Goal: Information Seeking & Learning: Learn about a topic

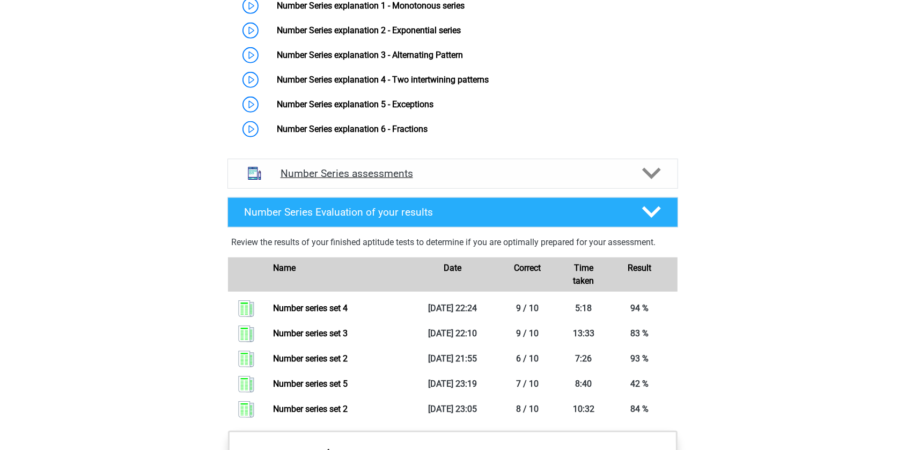
click at [452, 182] on div "Number Series assessments" at bounding box center [452, 174] width 451 height 30
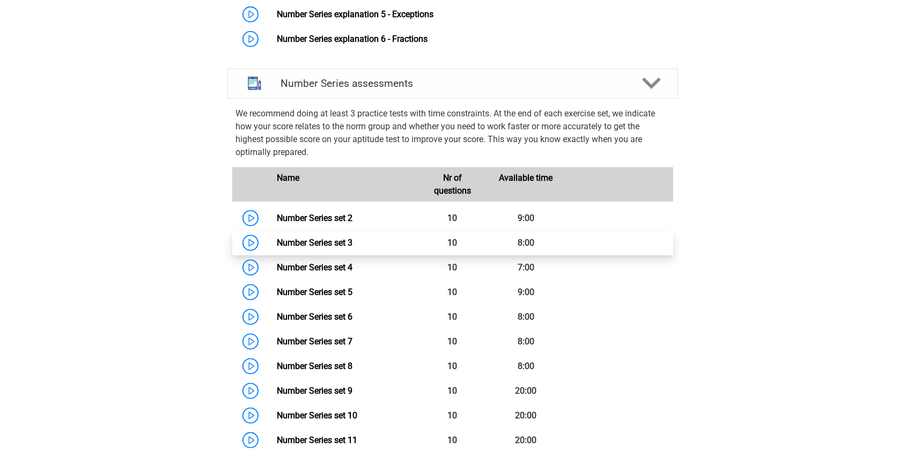
scroll to position [824, 0]
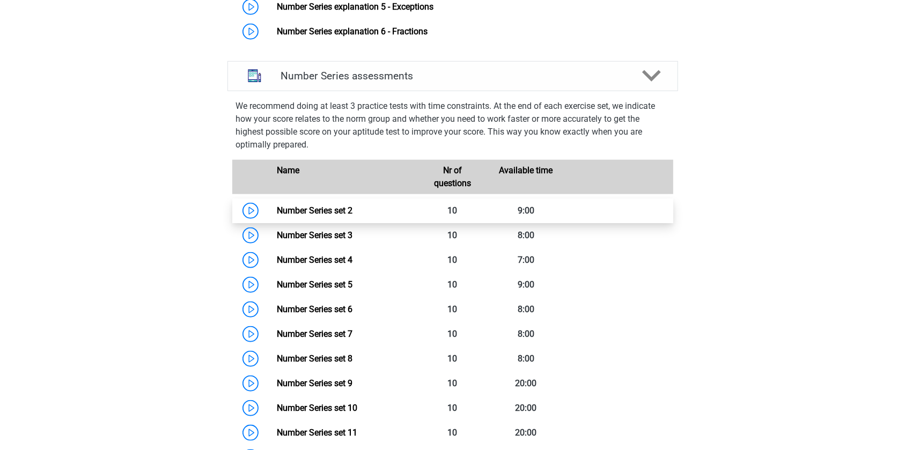
click at [353, 211] on link "Number Series set 2" at bounding box center [315, 210] width 76 height 10
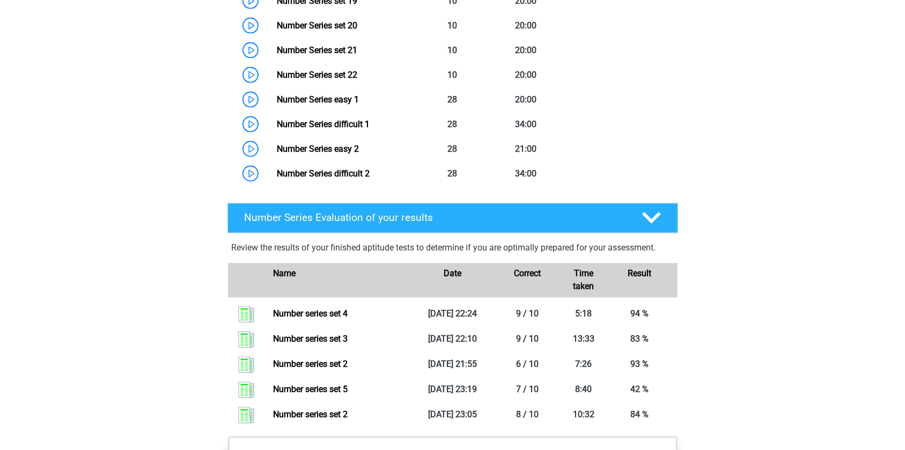
scroll to position [1458, 0]
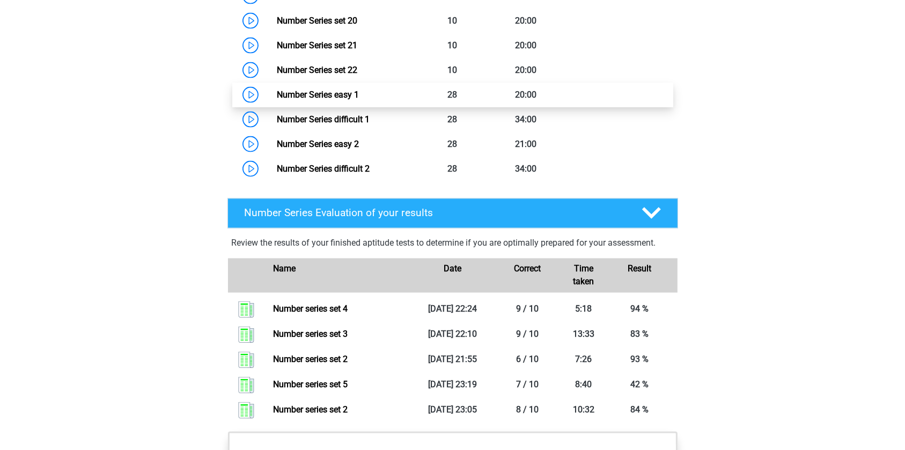
click at [359, 97] on link "Number Series easy 1" at bounding box center [318, 95] width 82 height 10
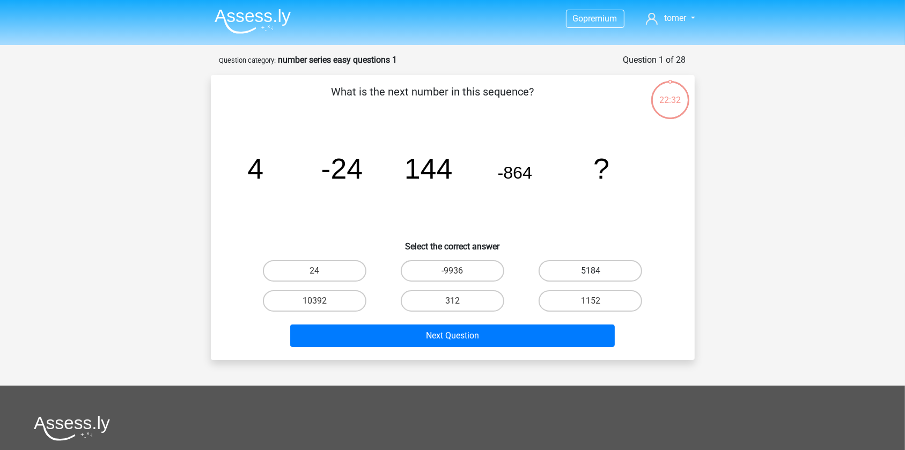
click at [547, 269] on label "5184" at bounding box center [591, 270] width 104 height 21
click at [591, 271] on input "5184" at bounding box center [594, 274] width 7 height 7
radio input "true"
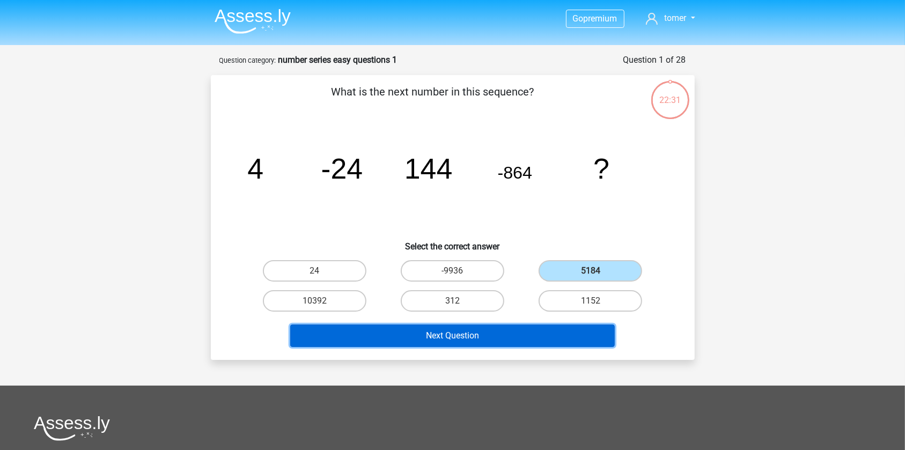
click at [509, 332] on button "Next Question" at bounding box center [452, 336] width 325 height 23
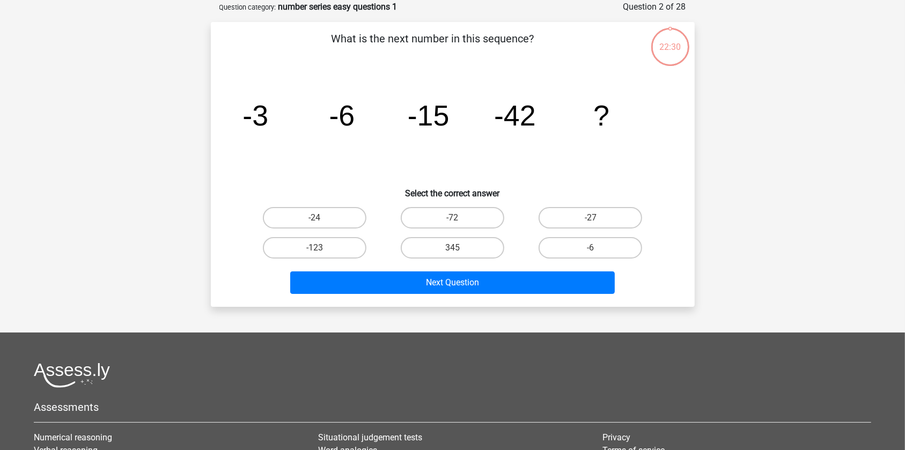
scroll to position [54, 0]
click at [306, 243] on label "-123" at bounding box center [315, 247] width 104 height 21
click at [314, 247] on input "-123" at bounding box center [317, 250] width 7 height 7
radio input "true"
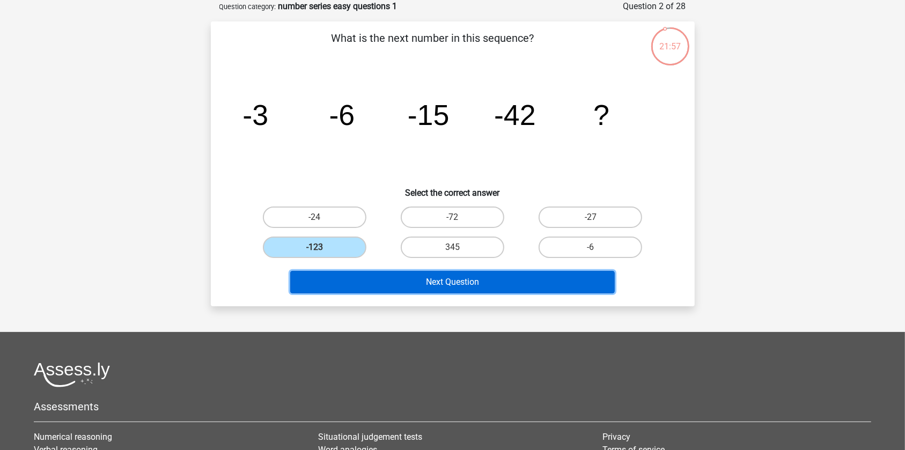
click at [359, 278] on button "Next Question" at bounding box center [452, 282] width 325 height 23
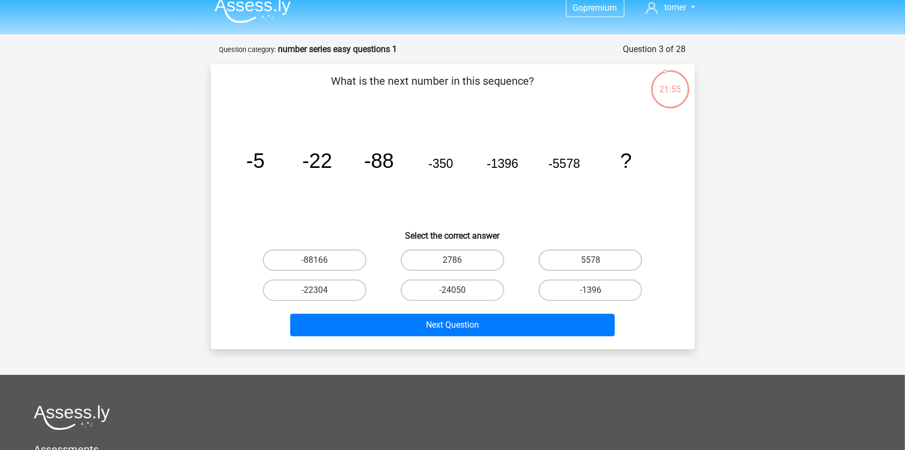
scroll to position [0, 0]
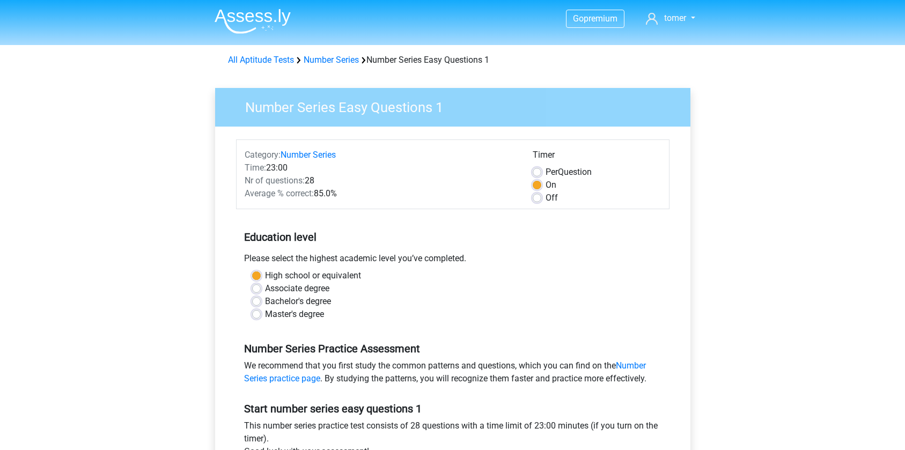
scroll to position [97, 0]
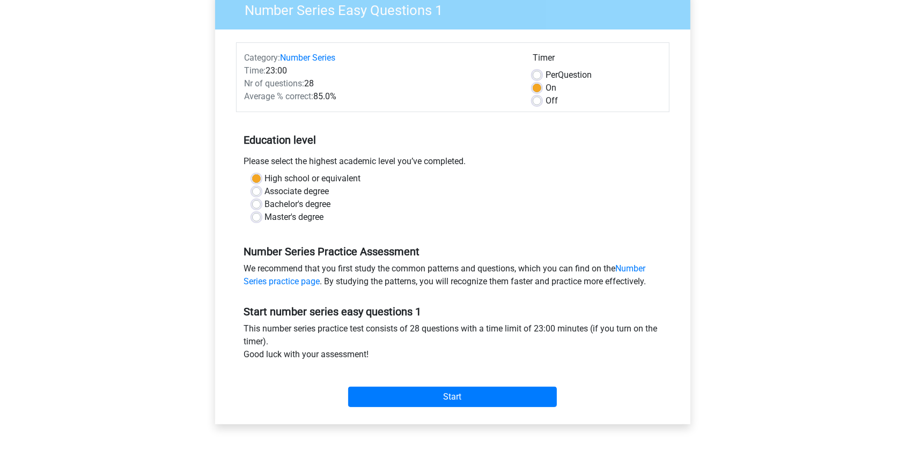
click at [546, 75] on label "Per Question" at bounding box center [569, 75] width 46 height 13
click at [537, 75] on input "Per Question" at bounding box center [537, 74] width 9 height 11
radio input "true"
click at [541, 96] on div "Off" at bounding box center [597, 100] width 128 height 13
click at [541, 104] on div "Off" at bounding box center [597, 100] width 128 height 13
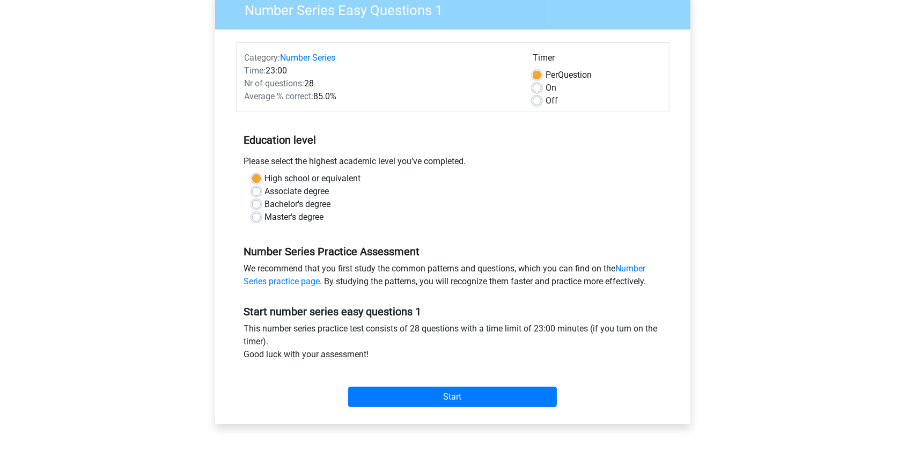
click at [546, 101] on label "Off" at bounding box center [552, 100] width 12 height 13
click at [536, 101] on input "Off" at bounding box center [537, 99] width 9 height 11
radio input "true"
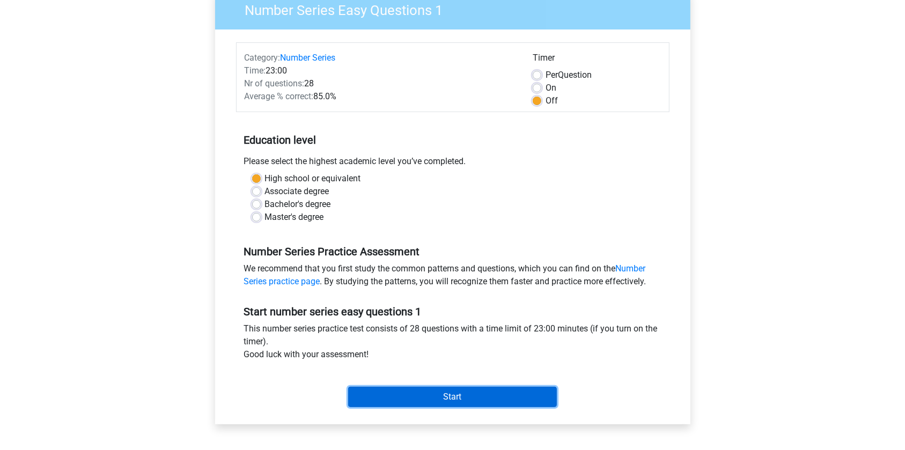
click at [436, 403] on input "Start" at bounding box center [452, 397] width 209 height 20
click at [394, 387] on input "Start" at bounding box center [452, 397] width 209 height 20
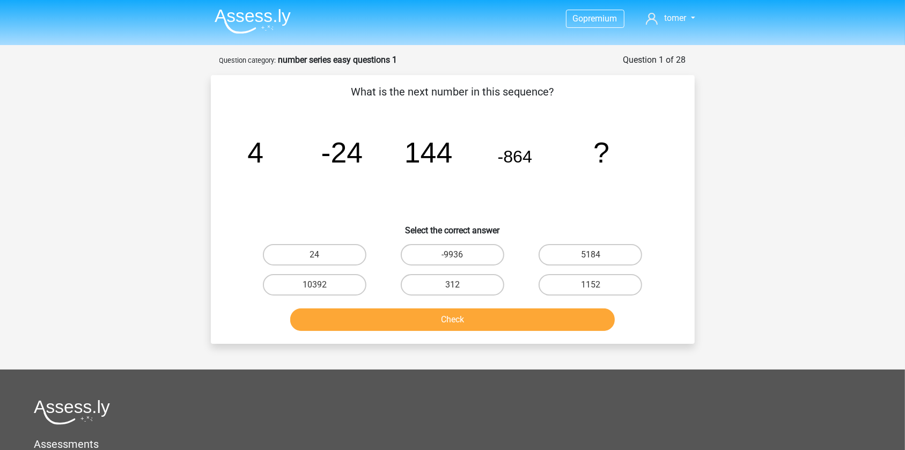
click at [577, 240] on div "5184" at bounding box center [591, 255] width 138 height 30
click at [585, 249] on label "5184" at bounding box center [591, 254] width 104 height 21
click at [591, 255] on input "5184" at bounding box center [594, 258] width 7 height 7
radio input "true"
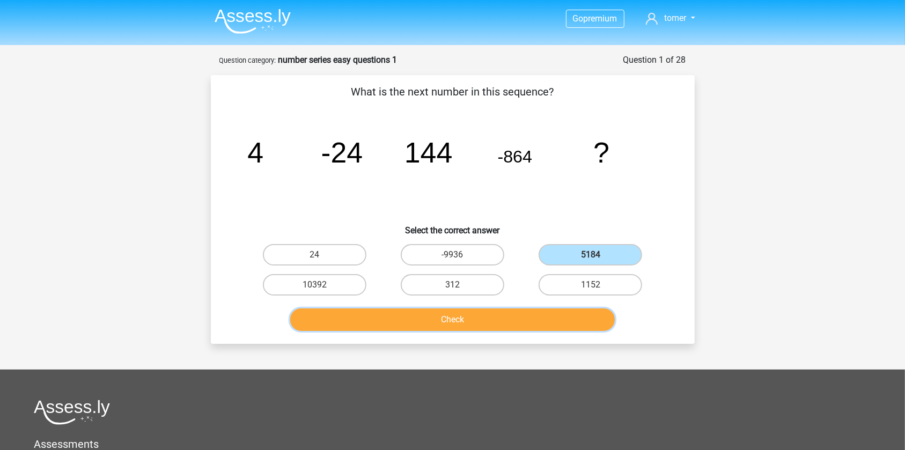
click at [520, 319] on button "Check" at bounding box center [452, 320] width 325 height 23
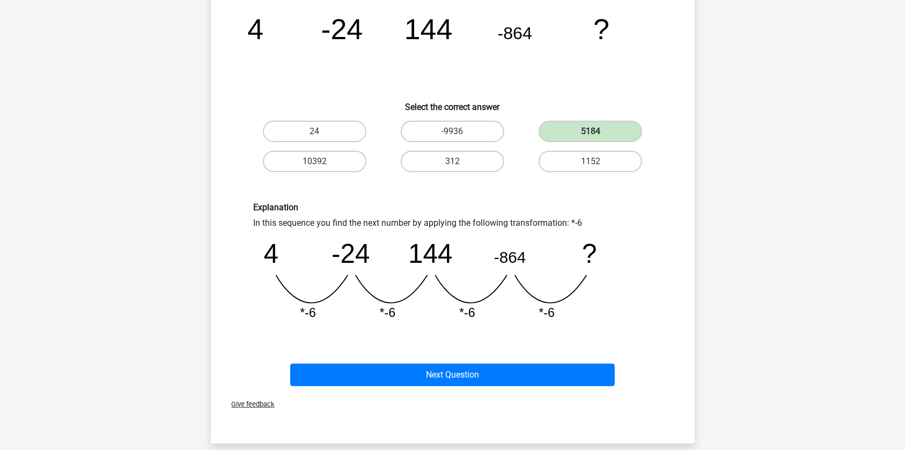
scroll to position [146, 0]
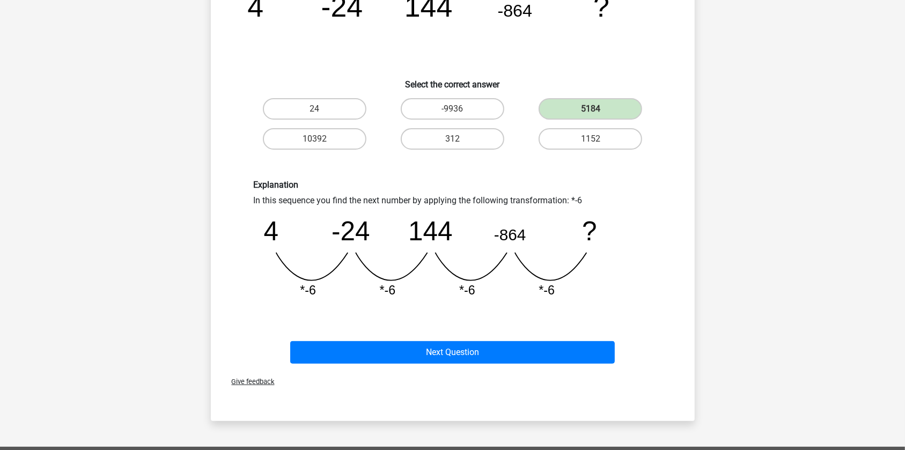
click at [413, 326] on div "Explanation In this sequence you find the next number by applying the following…" at bounding box center [453, 243] width 450 height 179
click at [432, 338] on div "Next Question" at bounding box center [453, 350] width 450 height 35
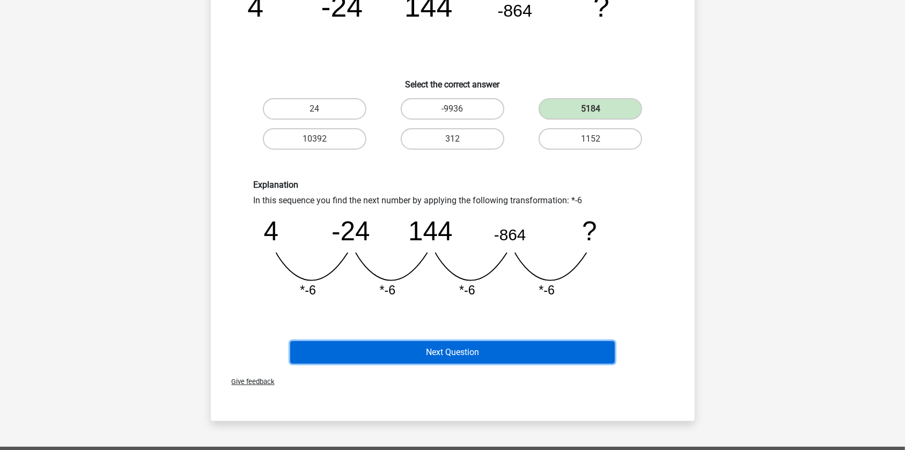
click at [436, 351] on button "Next Question" at bounding box center [452, 352] width 325 height 23
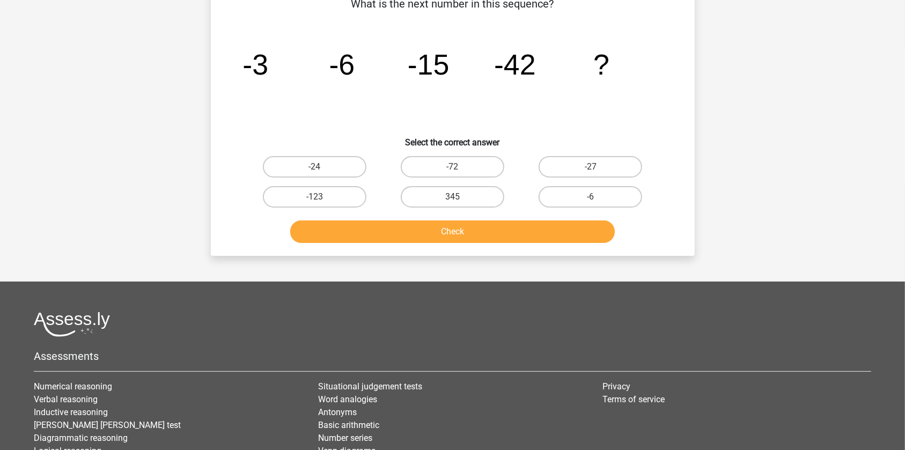
scroll to position [54, 0]
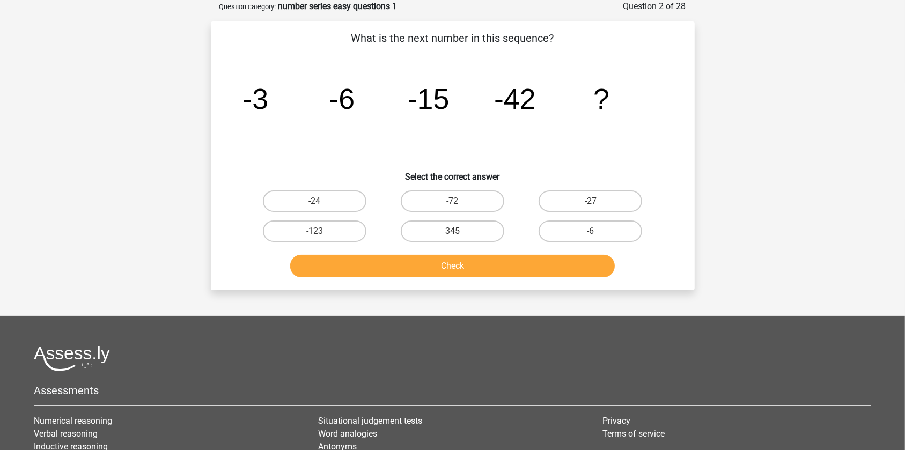
click at [316, 231] on input "-123" at bounding box center [317, 234] width 7 height 7
radio input "true"
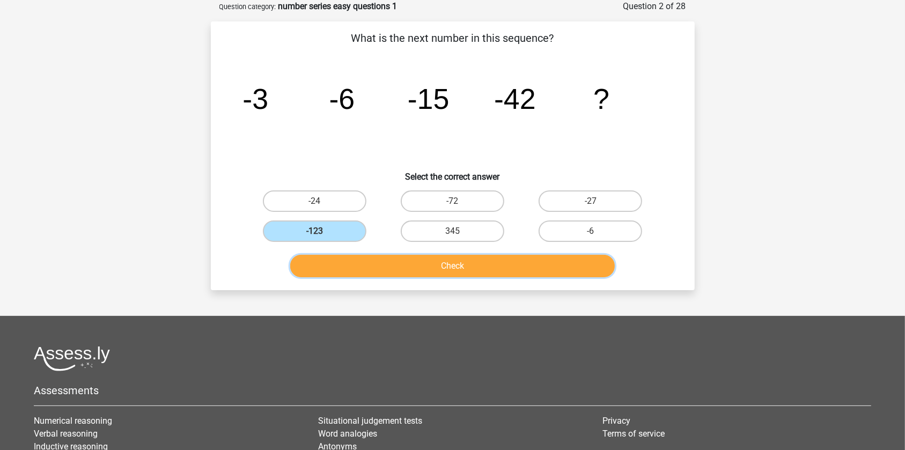
click at [380, 255] on button "Check" at bounding box center [452, 266] width 325 height 23
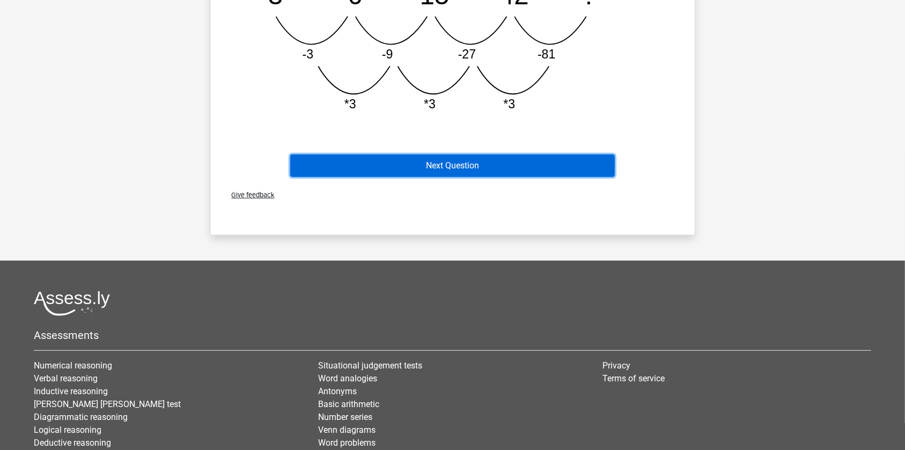
click at [356, 175] on button "Next Question" at bounding box center [452, 166] width 325 height 23
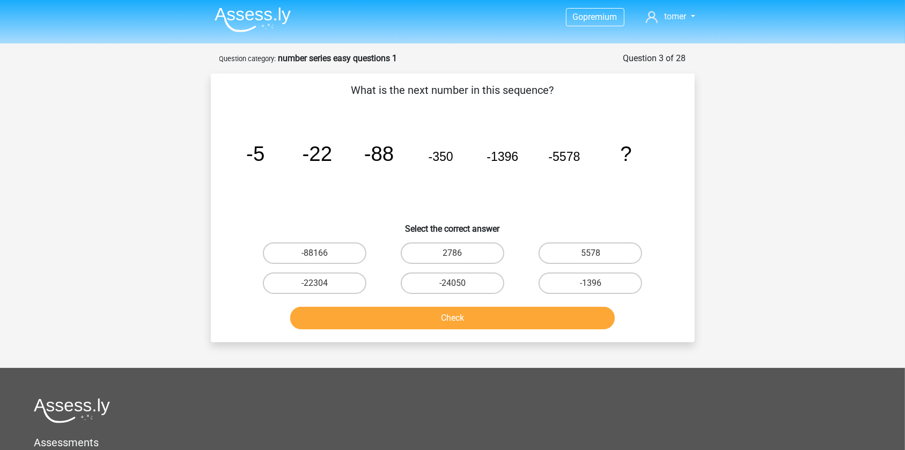
scroll to position [0, 0]
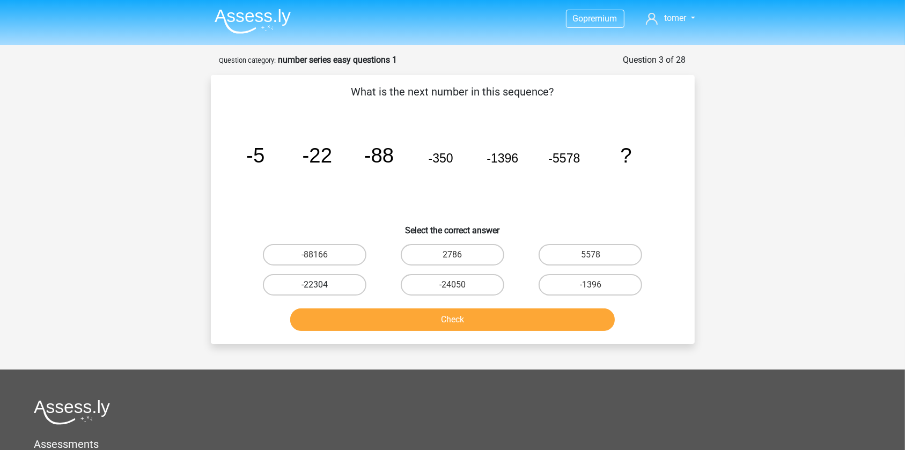
click at [285, 290] on label "-22304" at bounding box center [315, 284] width 104 height 21
click at [314, 290] on input "-22304" at bounding box center [317, 288] width 7 height 7
radio input "true"
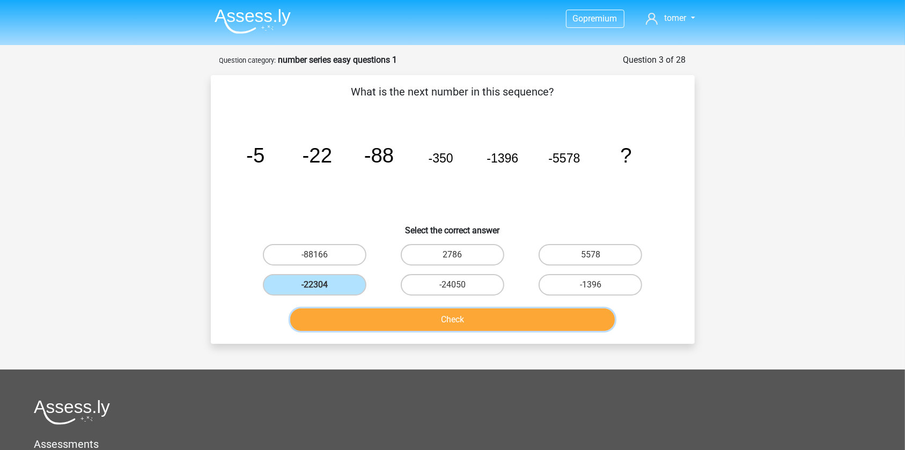
click at [336, 309] on button "Check" at bounding box center [452, 320] width 325 height 23
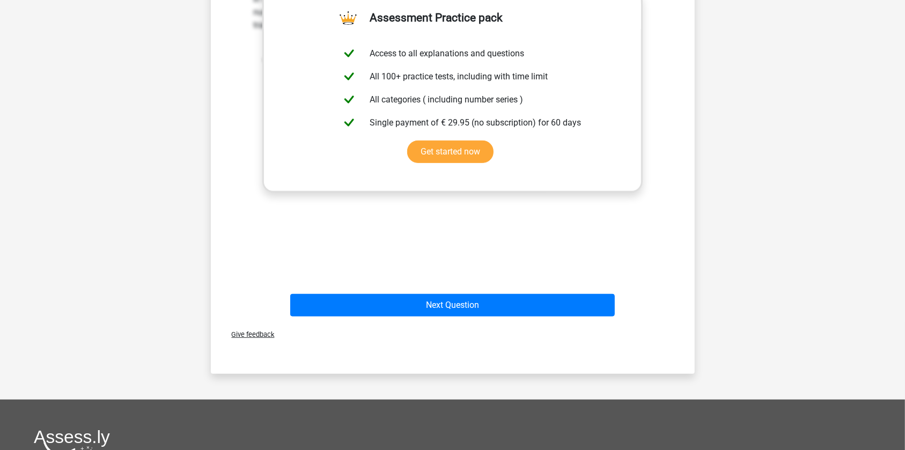
scroll to position [390, 0]
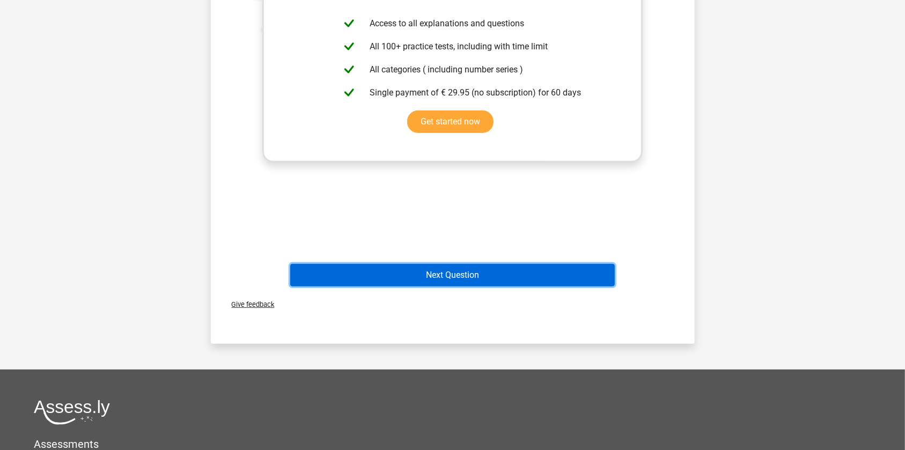
click at [329, 277] on button "Next Question" at bounding box center [452, 275] width 325 height 23
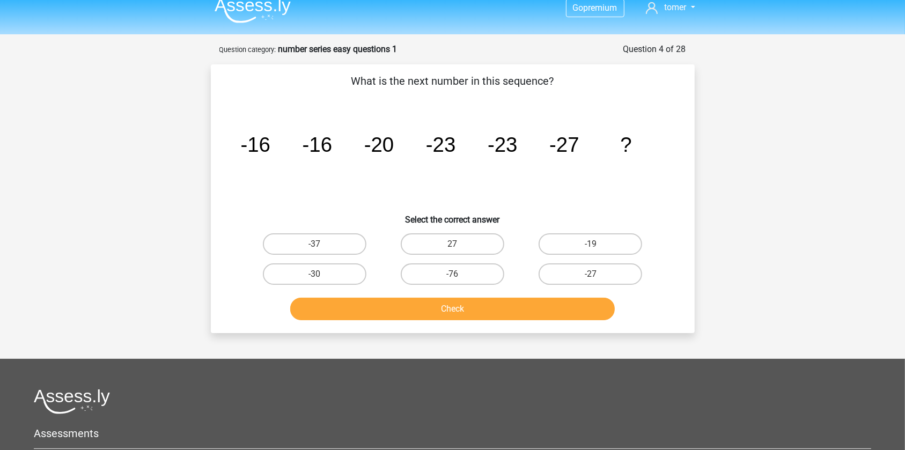
scroll to position [0, 0]
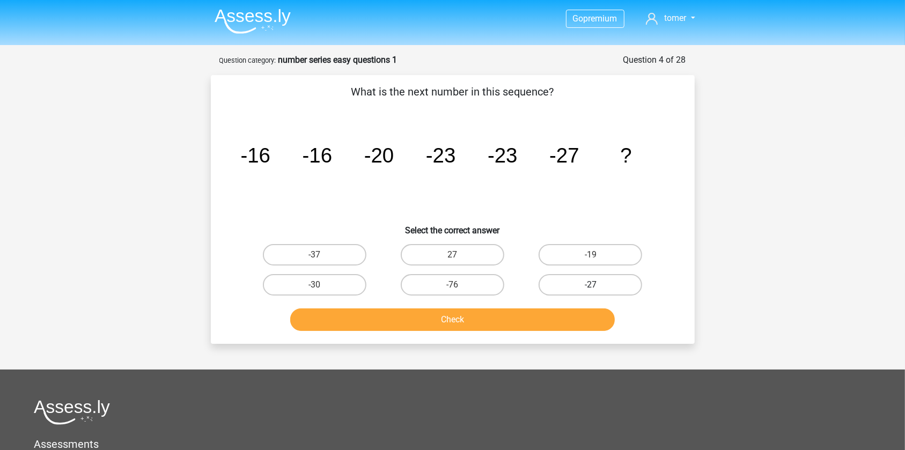
click at [589, 280] on label "-27" at bounding box center [591, 284] width 104 height 21
click at [591, 285] on input "-27" at bounding box center [594, 288] width 7 height 7
radio input "true"
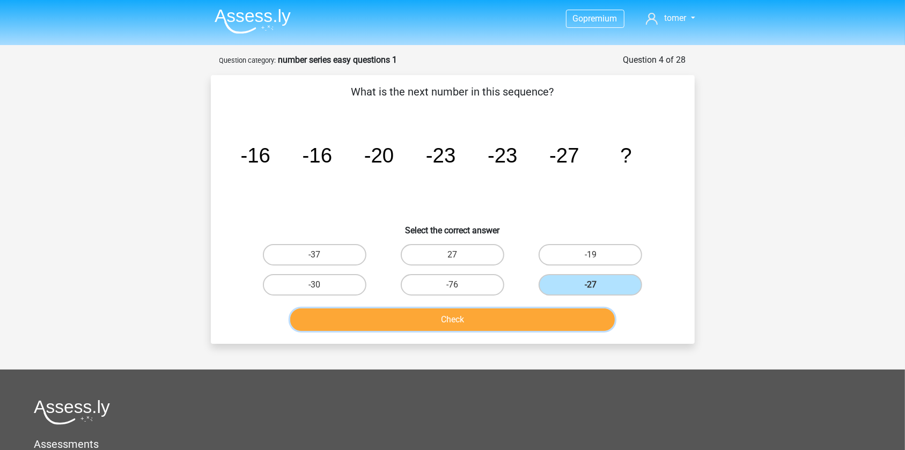
click at [469, 329] on button "Check" at bounding box center [452, 320] width 325 height 23
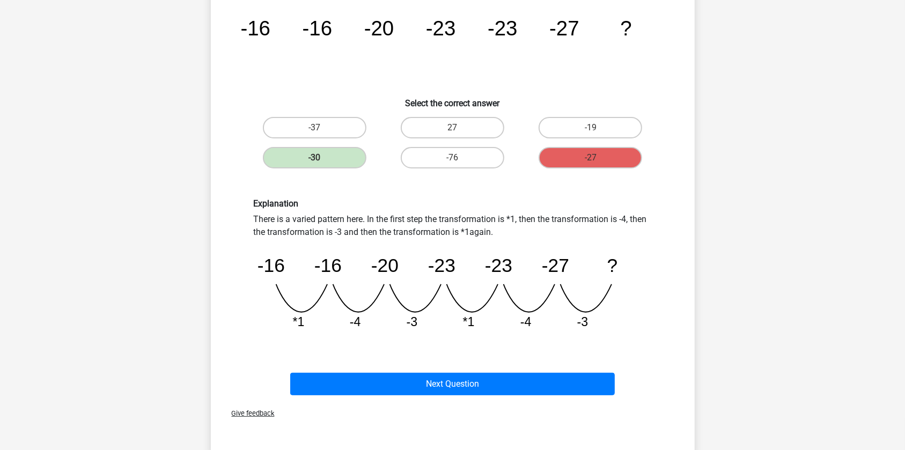
scroll to position [97, 0]
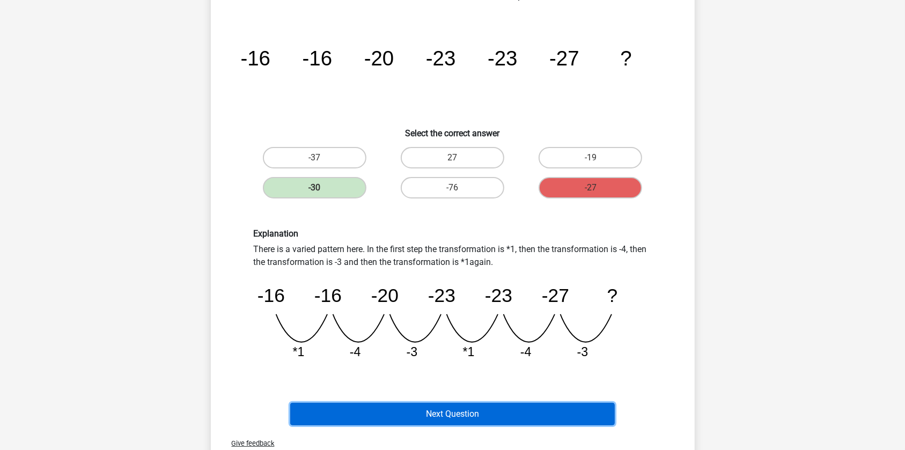
click at [373, 403] on button "Next Question" at bounding box center [452, 414] width 325 height 23
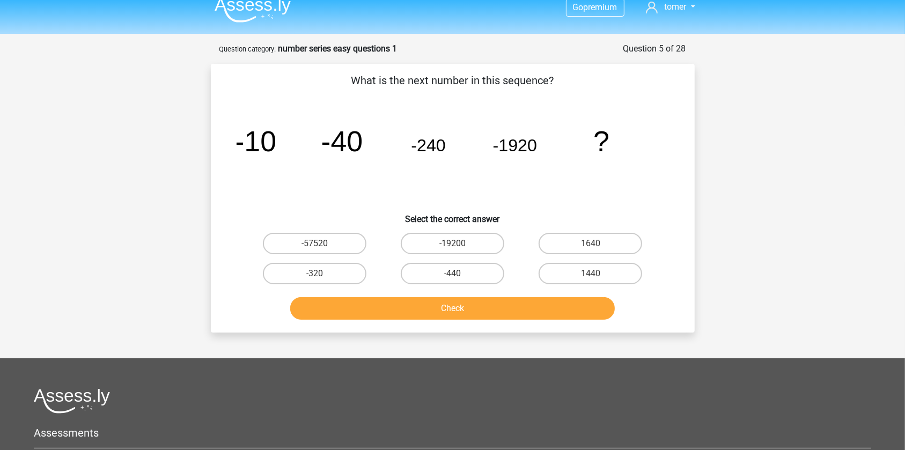
scroll to position [0, 0]
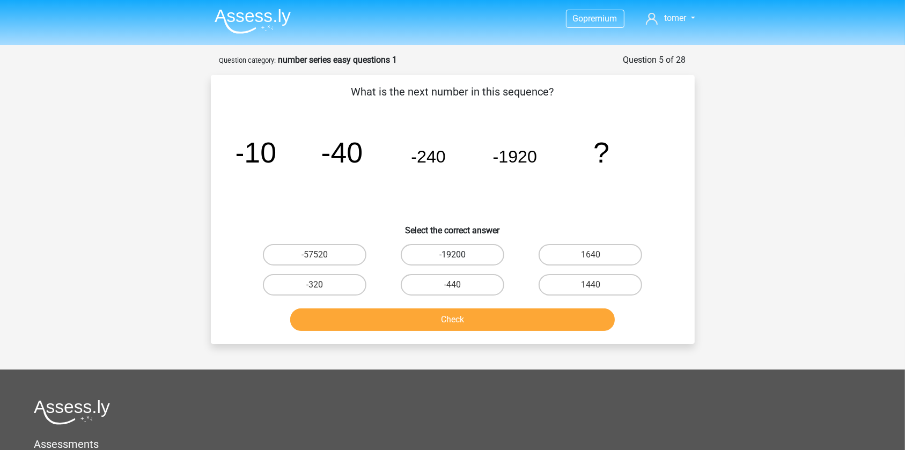
click at [434, 259] on label "-19200" at bounding box center [453, 254] width 104 height 21
click at [452, 259] on input "-19200" at bounding box center [455, 258] width 7 height 7
radio input "true"
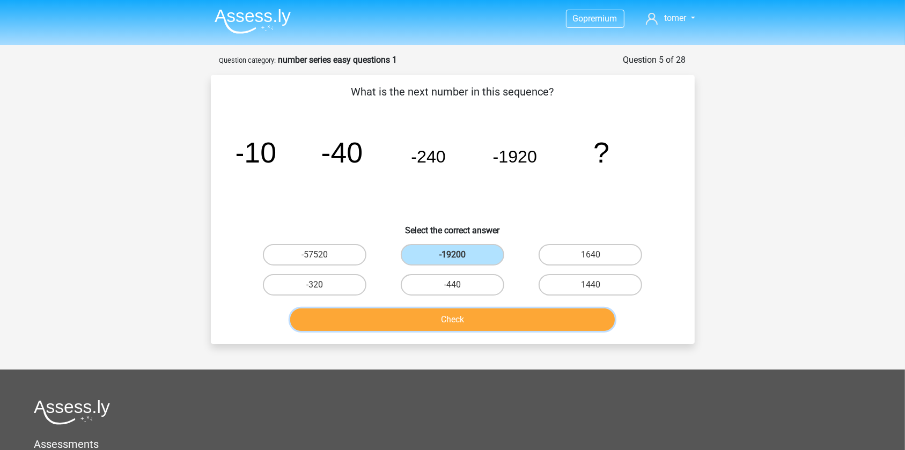
click at [437, 313] on button "Check" at bounding box center [452, 320] width 325 height 23
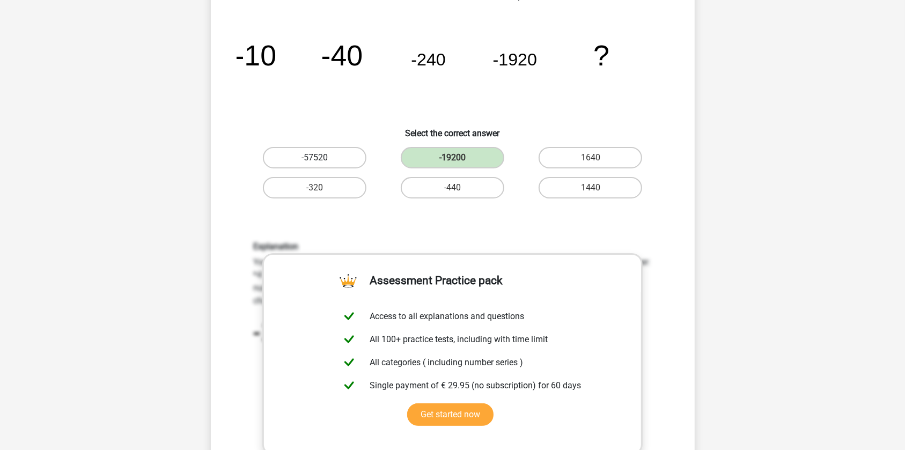
click at [335, 155] on label "-57520" at bounding box center [315, 157] width 104 height 21
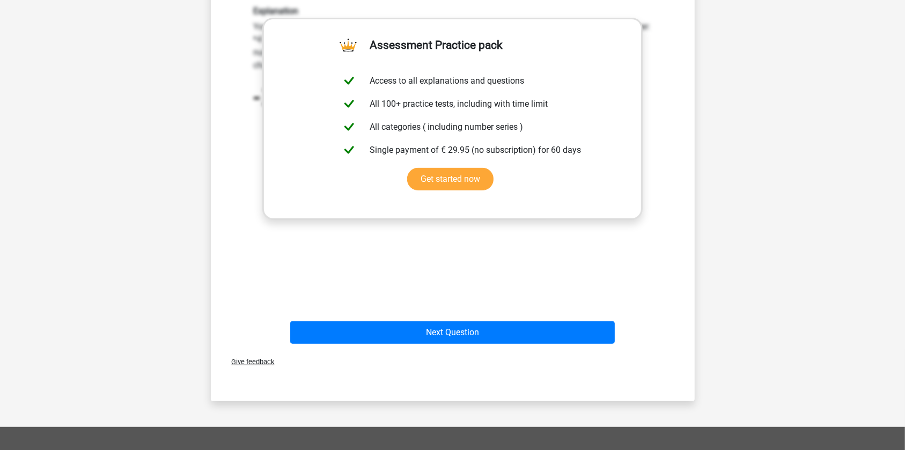
scroll to position [341, 0]
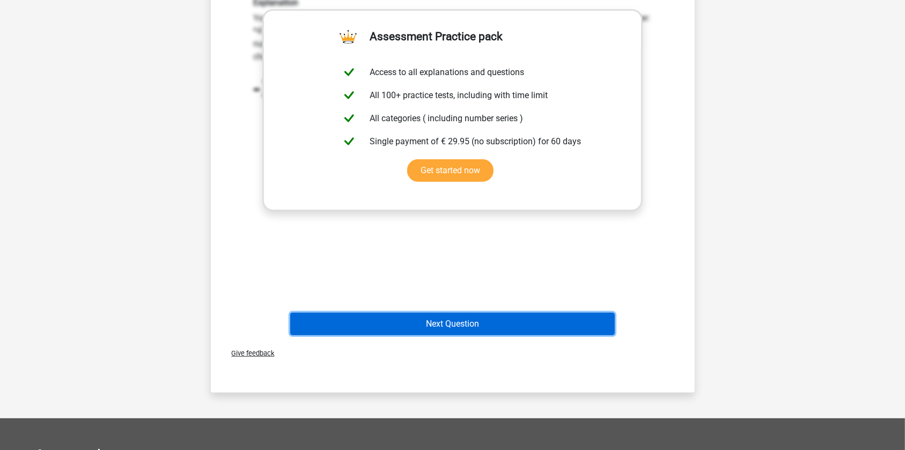
click at [370, 328] on button "Next Question" at bounding box center [452, 324] width 325 height 23
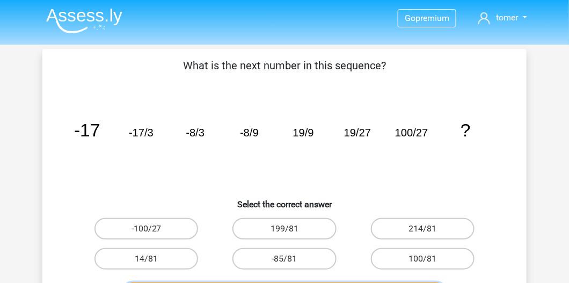
scroll to position [0, 0]
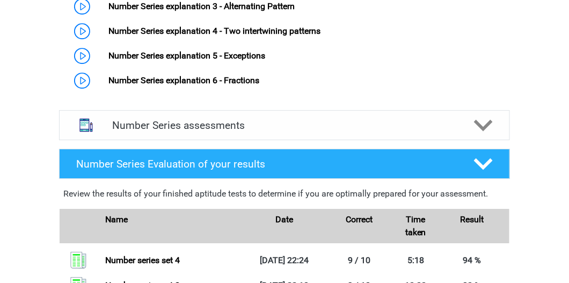
scroll to position [763, 0]
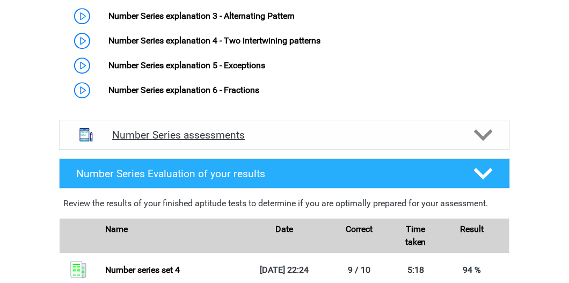
click at [265, 137] on h4 "Number Series assessments" at bounding box center [284, 135] width 344 height 12
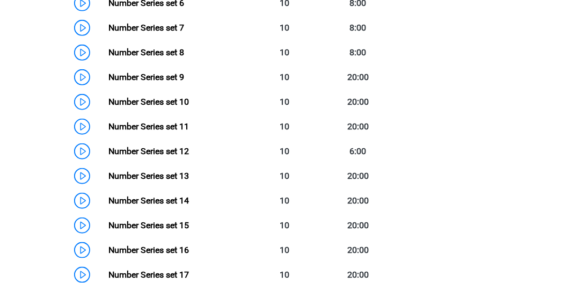
scroll to position [1162, 0]
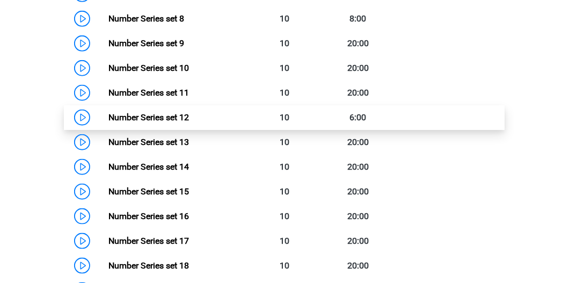
click at [189, 117] on link "Number Series set 12" at bounding box center [148, 117] width 80 height 10
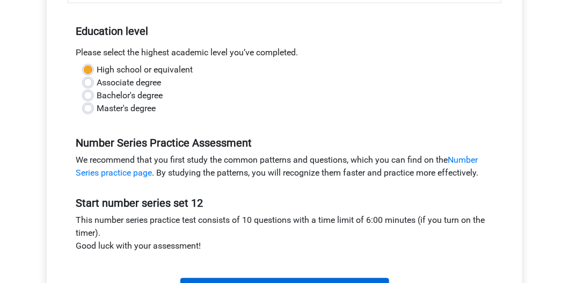
scroll to position [153, 0]
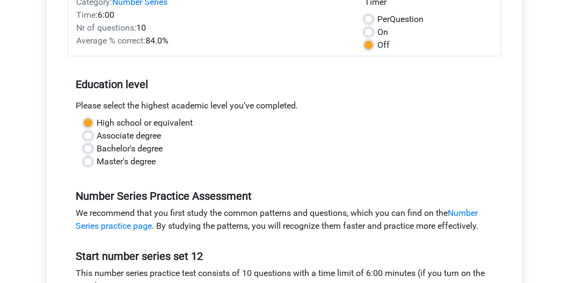
click at [377, 23] on label "Per Question" at bounding box center [400, 19] width 46 height 13
click at [373, 23] on input "Per Question" at bounding box center [368, 18] width 9 height 11
radio input "true"
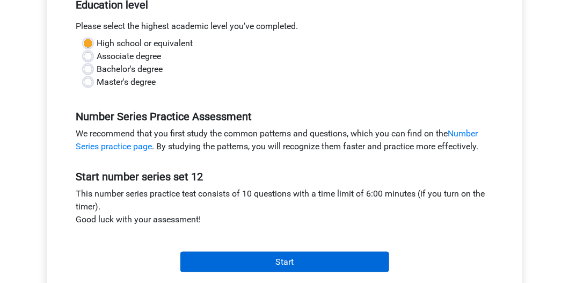
scroll to position [306, 0]
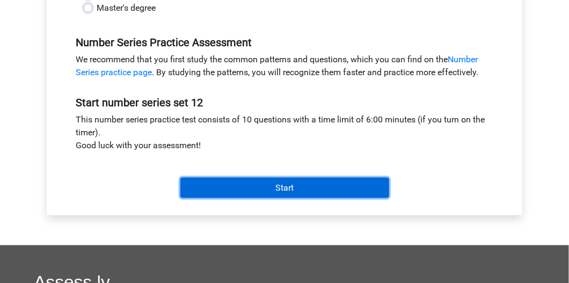
click at [292, 190] on input "Start" at bounding box center [284, 188] width 209 height 20
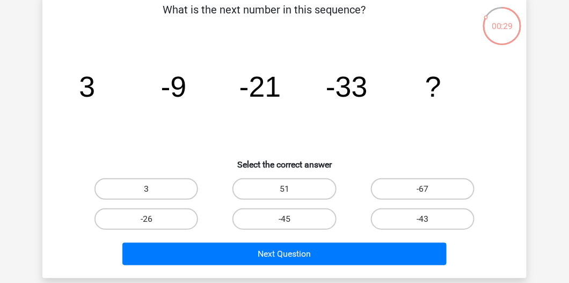
scroll to position [92, 0]
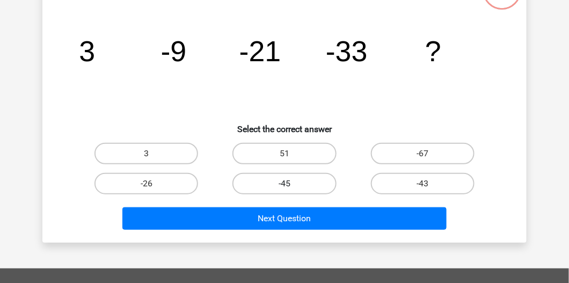
click at [296, 189] on label "-45" at bounding box center [284, 183] width 104 height 21
click at [291, 189] on input "-45" at bounding box center [287, 186] width 7 height 7
radio input "true"
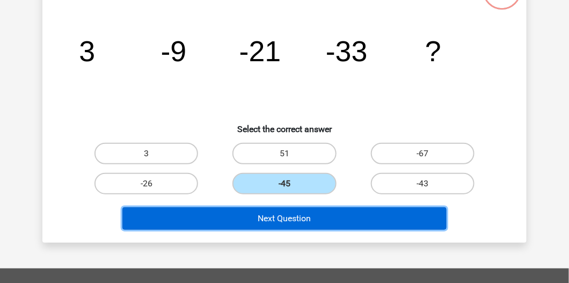
click at [301, 217] on button "Next Question" at bounding box center [284, 218] width 325 height 23
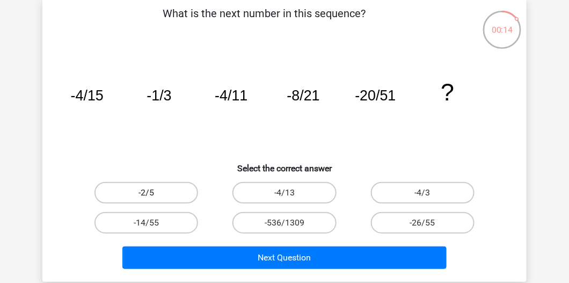
scroll to position [31, 0]
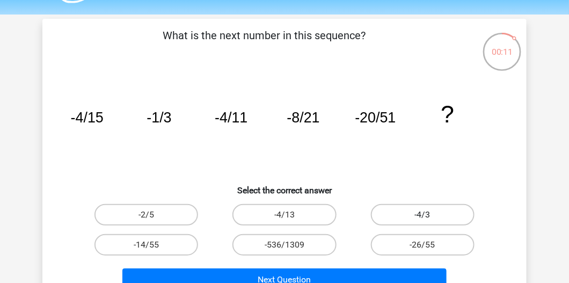
click at [394, 215] on label "-4/3" at bounding box center [423, 214] width 104 height 21
click at [422, 215] on input "-4/3" at bounding box center [425, 218] width 7 height 7
radio input "true"
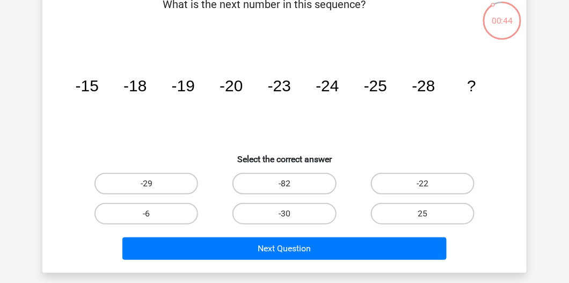
scroll to position [61, 0]
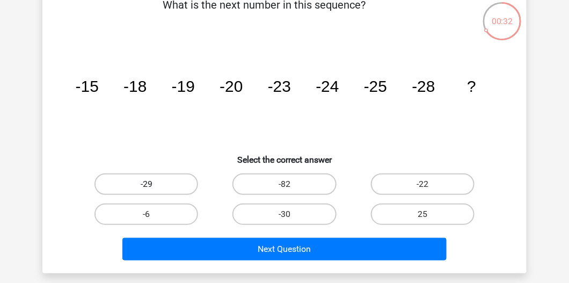
click at [158, 188] on label "-29" at bounding box center [146, 183] width 104 height 21
click at [153, 188] on input "-29" at bounding box center [149, 187] width 7 height 7
radio input "true"
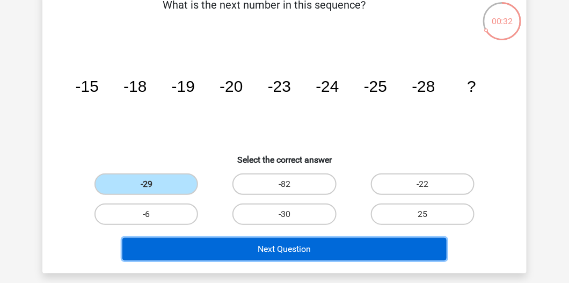
click at [241, 247] on button "Next Question" at bounding box center [284, 249] width 325 height 23
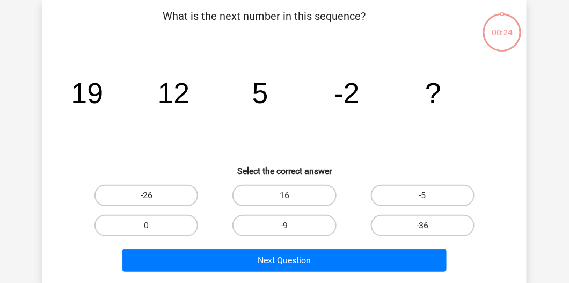
scroll to position [49, 0]
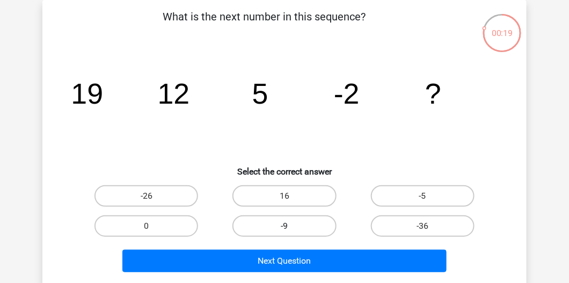
click at [268, 224] on label "-9" at bounding box center [284, 225] width 104 height 21
click at [284, 226] on input "-9" at bounding box center [287, 229] width 7 height 7
radio input "true"
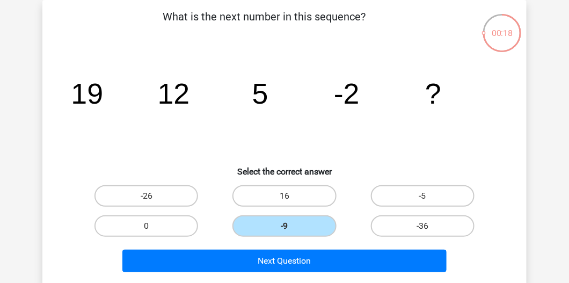
click at [272, 248] on div "Next Question" at bounding box center [285, 258] width 450 height 35
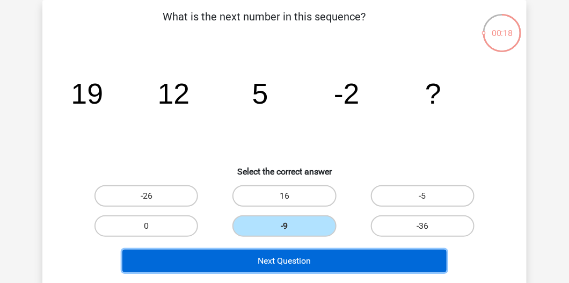
click at [273, 256] on button "Next Question" at bounding box center [284, 260] width 325 height 23
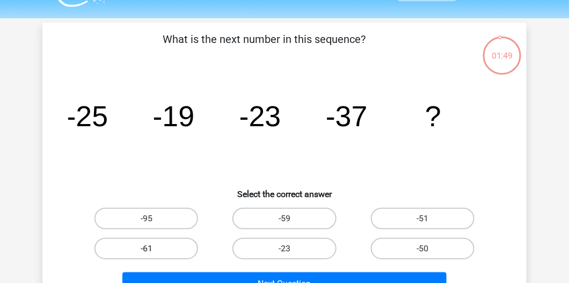
scroll to position [31, 0]
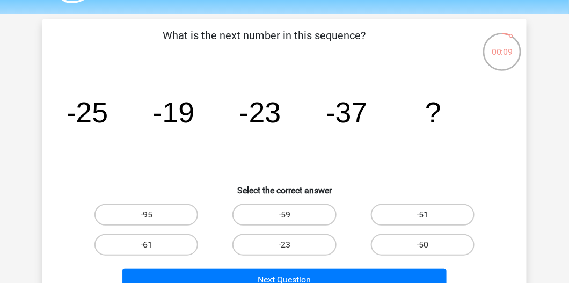
click at [421, 211] on label "-51" at bounding box center [423, 214] width 104 height 21
click at [422, 215] on input "-51" at bounding box center [425, 218] width 7 height 7
radio input "true"
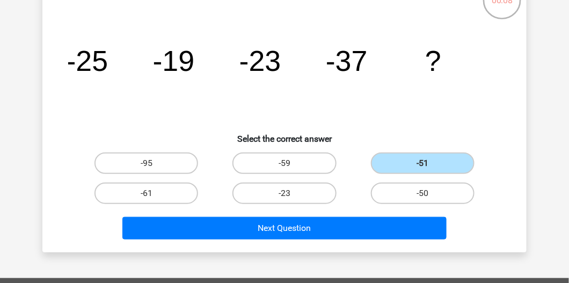
scroll to position [92, 0]
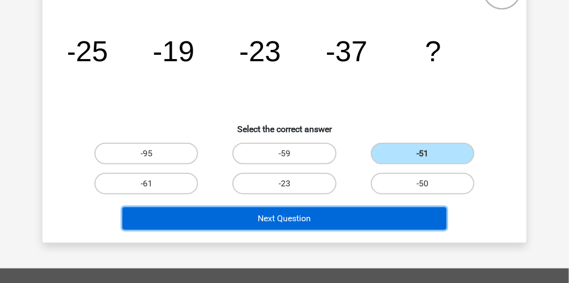
click at [247, 217] on button "Next Question" at bounding box center [284, 218] width 325 height 23
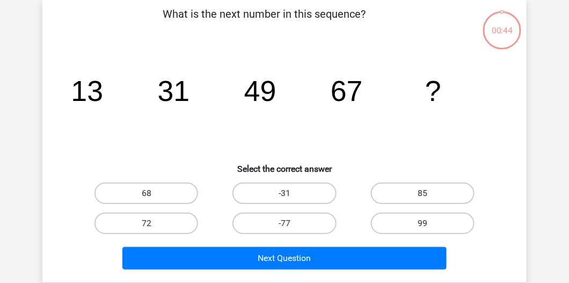
scroll to position [49, 0]
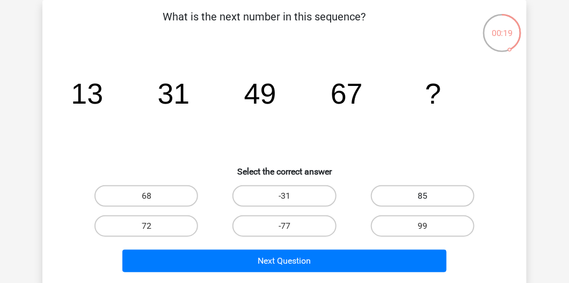
click at [450, 202] on label "85" at bounding box center [423, 195] width 104 height 21
click at [429, 202] on input "85" at bounding box center [425, 199] width 7 height 7
radio input "true"
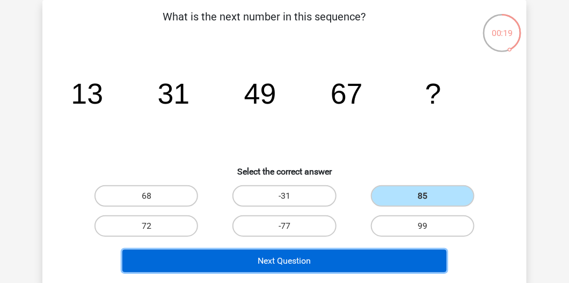
click at [387, 258] on button "Next Question" at bounding box center [284, 260] width 325 height 23
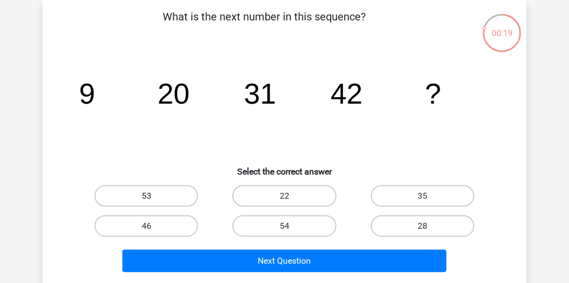
click at [166, 197] on label "53" at bounding box center [146, 195] width 104 height 21
click at [153, 197] on input "53" at bounding box center [149, 199] width 7 height 7
radio input "true"
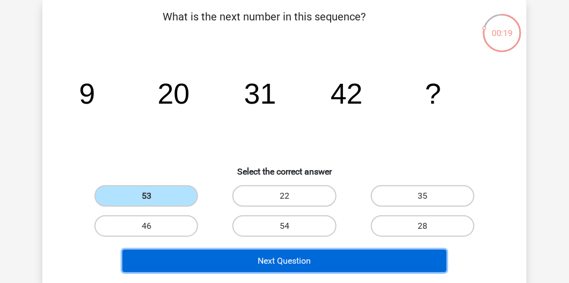
click at [239, 264] on button "Next Question" at bounding box center [284, 260] width 325 height 23
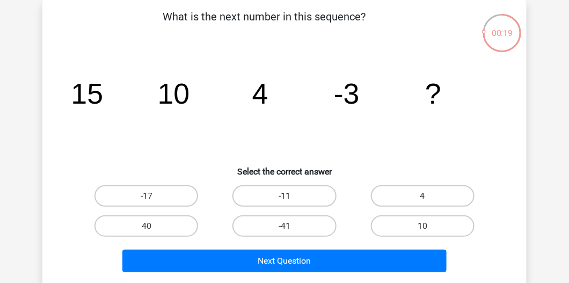
click at [289, 186] on label "-11" at bounding box center [284, 195] width 104 height 21
click at [289, 196] on input "-11" at bounding box center [287, 199] width 7 height 7
radio input "true"
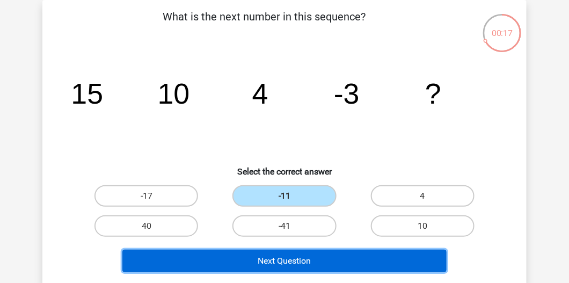
click at [340, 261] on button "Next Question" at bounding box center [284, 260] width 325 height 23
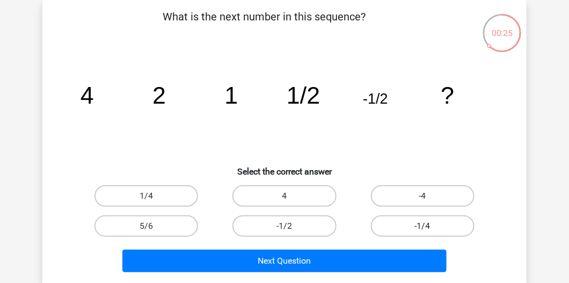
click at [393, 223] on label "-1/4" at bounding box center [423, 225] width 104 height 21
click at [422, 226] on input "-1/4" at bounding box center [425, 229] width 7 height 7
radio input "true"
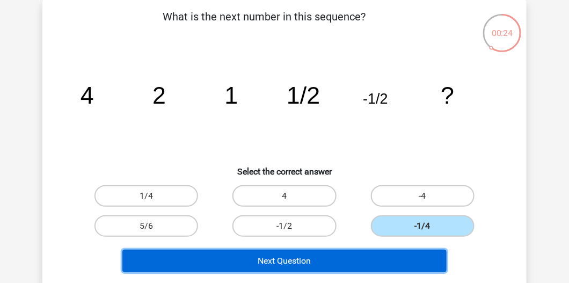
click at [350, 260] on button "Next Question" at bounding box center [284, 260] width 325 height 23
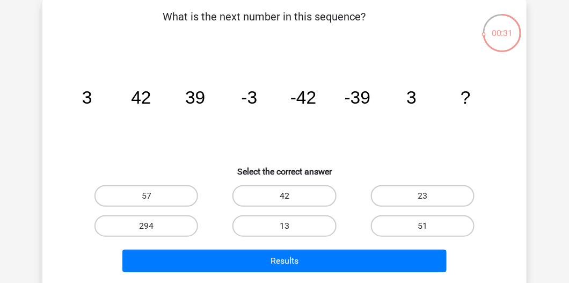
click at [309, 198] on label "42" at bounding box center [284, 195] width 104 height 21
click at [291, 198] on input "42" at bounding box center [287, 199] width 7 height 7
radio input "true"
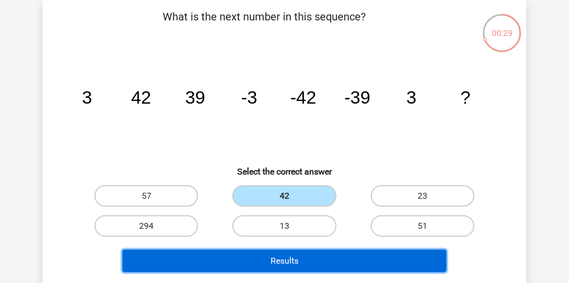
click at [325, 270] on button "Results" at bounding box center [284, 260] width 325 height 23
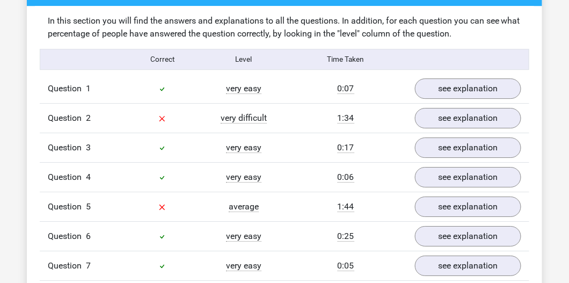
scroll to position [766, 0]
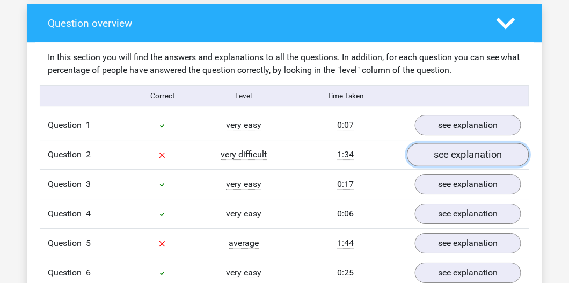
click at [430, 157] on link "see explanation" at bounding box center [468, 155] width 122 height 24
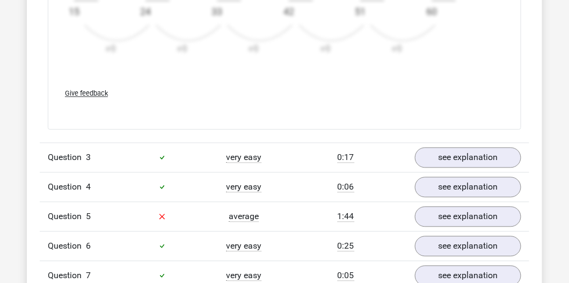
scroll to position [1533, 0]
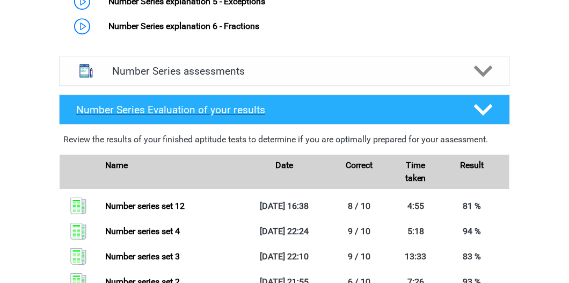
scroll to position [825, 0]
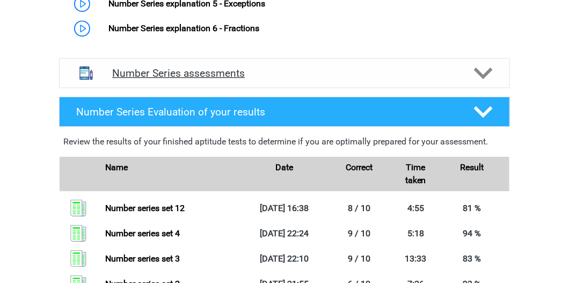
click at [309, 72] on h4 "Number Series assessments" at bounding box center [284, 73] width 344 height 12
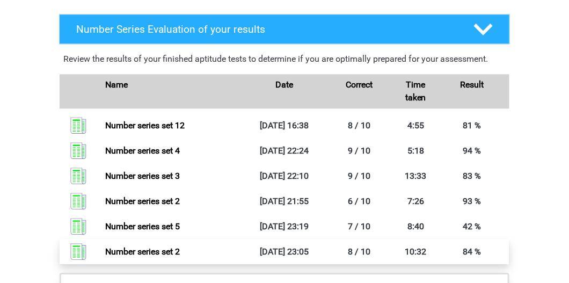
scroll to position [1653, 0]
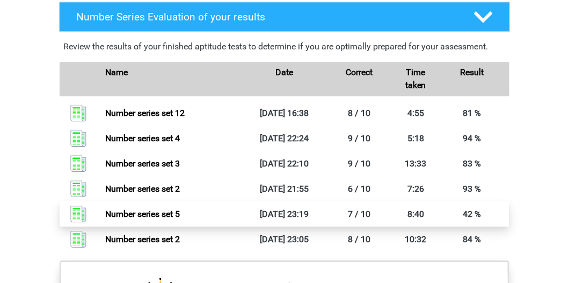
click at [180, 209] on link "Number series set 5" at bounding box center [142, 214] width 75 height 10
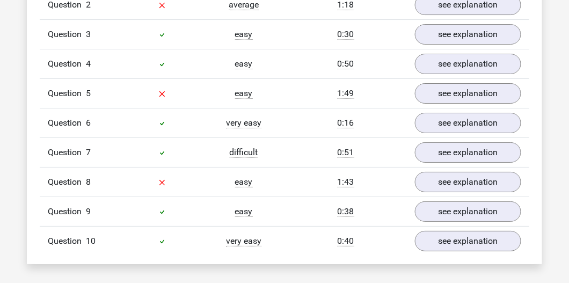
scroll to position [920, 0]
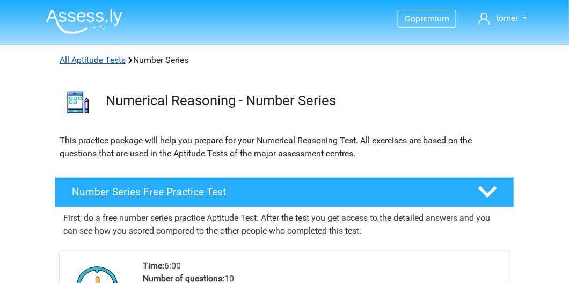
click at [104, 63] on link "All Aptitude Tests" at bounding box center [93, 60] width 66 height 10
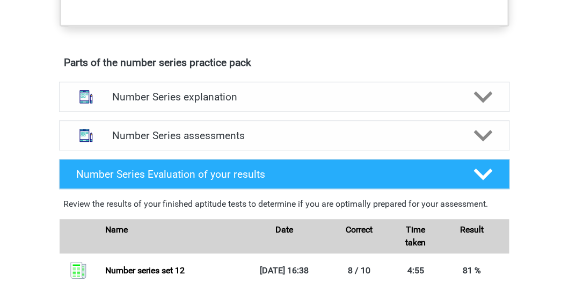
scroll to position [552, 0]
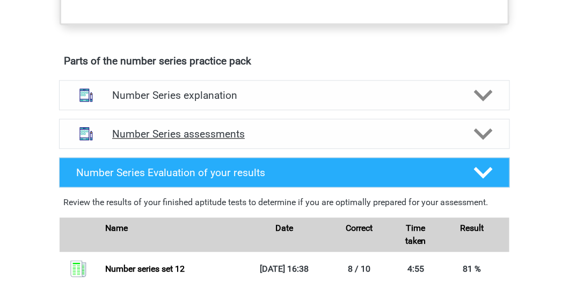
click at [226, 134] on h4 "Number Series assessments" at bounding box center [284, 134] width 344 height 12
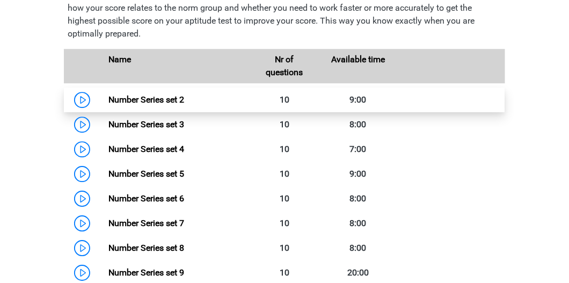
scroll to position [705, 0]
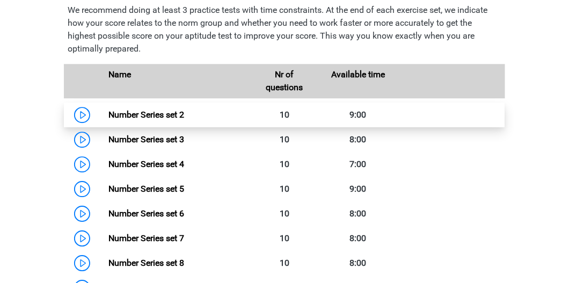
click at [184, 115] on link "Number Series set 2" at bounding box center [146, 114] width 76 height 10
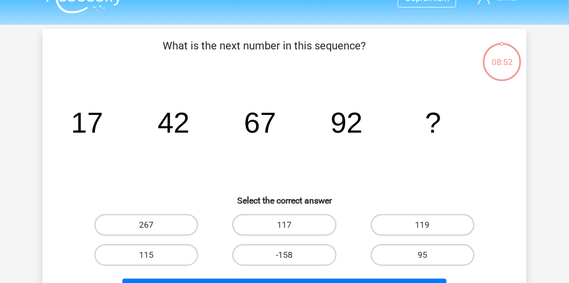
scroll to position [122, 0]
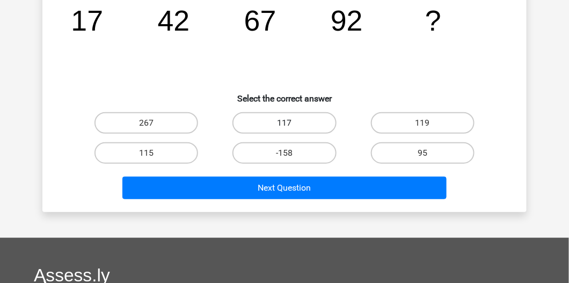
click at [311, 120] on label "117" at bounding box center [284, 122] width 104 height 21
click at [291, 123] on input "117" at bounding box center [287, 126] width 7 height 7
radio input "true"
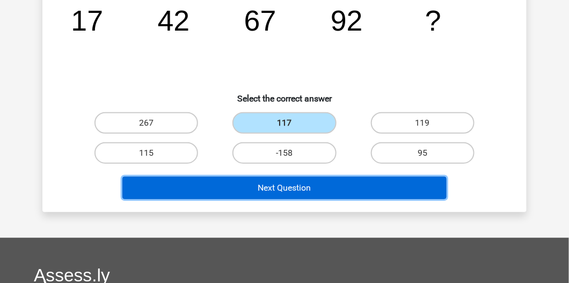
click at [314, 188] on button "Next Question" at bounding box center [284, 188] width 325 height 23
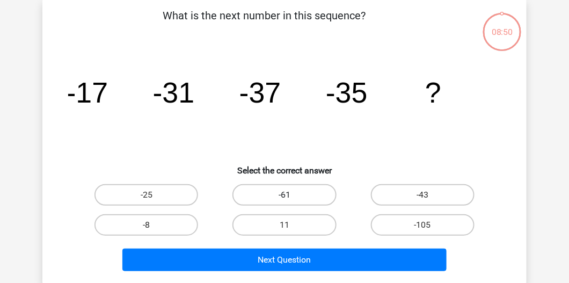
scroll to position [49, 0]
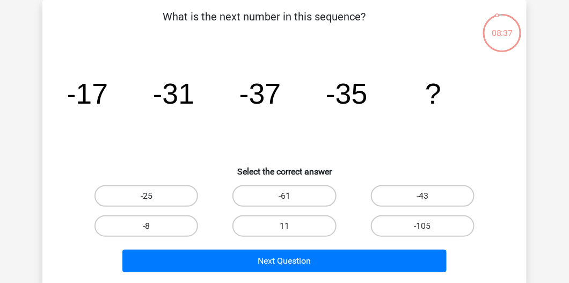
click at [169, 189] on label "-25" at bounding box center [146, 195] width 104 height 21
click at [153, 196] on input "-25" at bounding box center [149, 199] width 7 height 7
radio input "true"
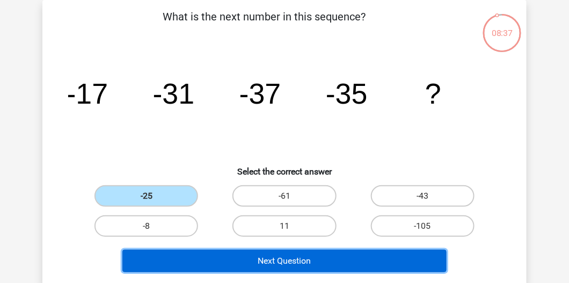
click at [226, 253] on button "Next Question" at bounding box center [284, 260] width 325 height 23
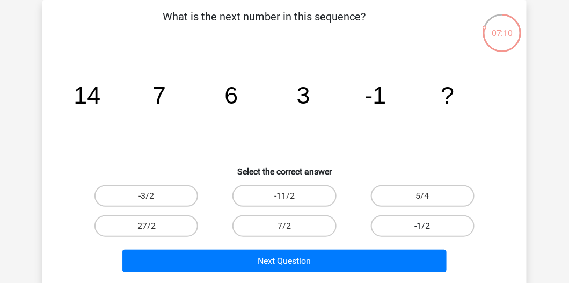
click at [406, 222] on label "-1/2" at bounding box center [423, 225] width 104 height 21
click at [422, 226] on input "-1/2" at bounding box center [425, 229] width 7 height 7
radio input "true"
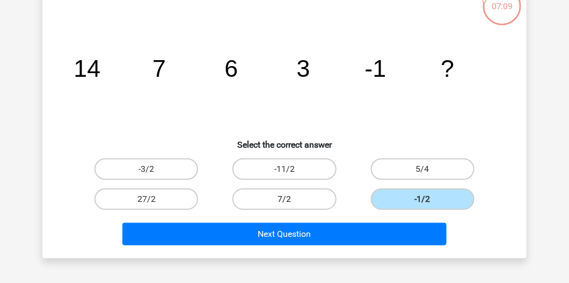
scroll to position [80, 0]
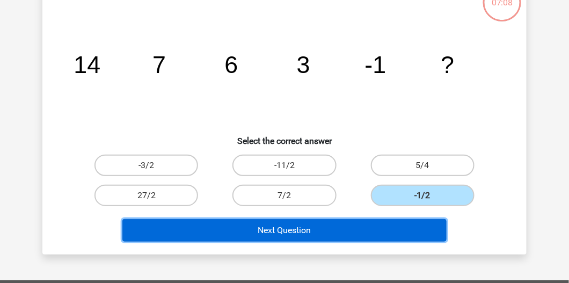
click at [261, 225] on button "Next Question" at bounding box center [284, 230] width 325 height 23
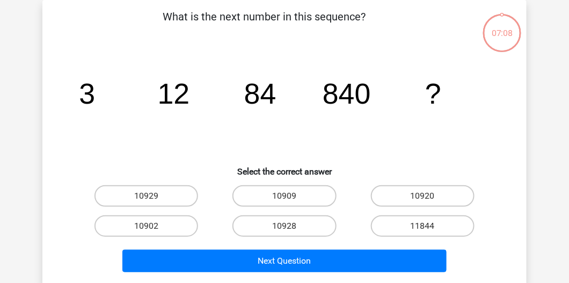
scroll to position [49, 0]
click at [434, 198] on label "10920" at bounding box center [423, 195] width 104 height 21
click at [429, 198] on input "10920" at bounding box center [425, 199] width 7 height 7
radio input "true"
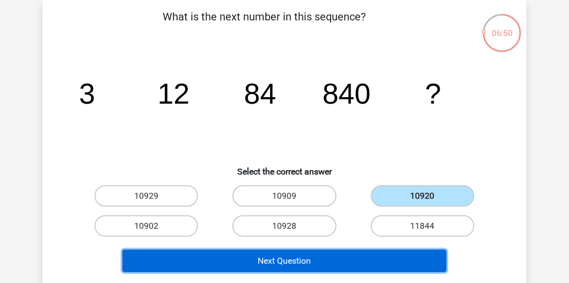
click at [306, 254] on button "Next Question" at bounding box center [284, 260] width 325 height 23
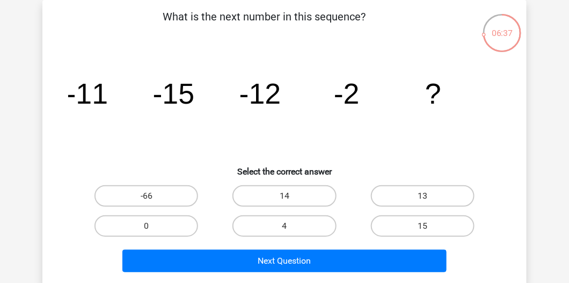
click at [387, 237] on div "15" at bounding box center [423, 226] width 138 height 30
click at [391, 232] on label "15" at bounding box center [423, 225] width 104 height 21
click at [422, 232] on input "15" at bounding box center [425, 229] width 7 height 7
radio input "true"
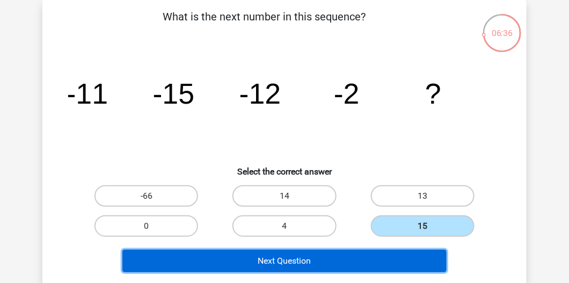
click at [382, 260] on button "Next Question" at bounding box center [284, 260] width 325 height 23
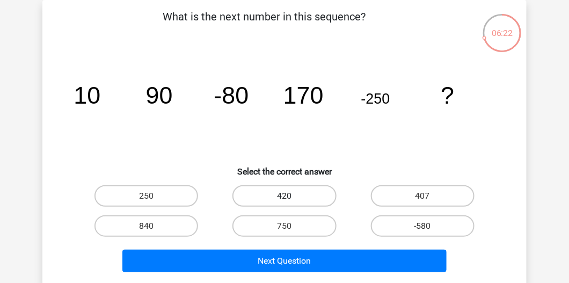
click at [300, 196] on label "420" at bounding box center [284, 195] width 104 height 21
click at [291, 196] on input "420" at bounding box center [287, 199] width 7 height 7
radio input "true"
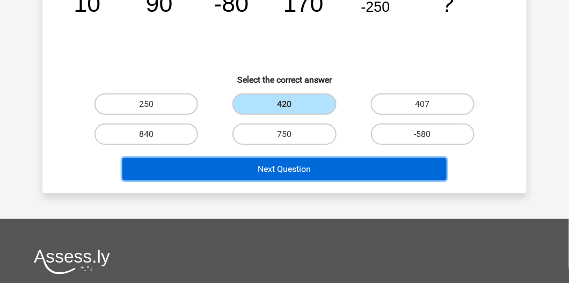
click at [179, 173] on button "Next Question" at bounding box center [284, 169] width 325 height 23
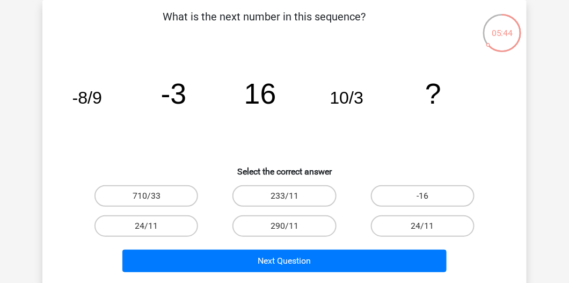
click at [146, 228] on input "24/11" at bounding box center [149, 229] width 7 height 7
radio input "true"
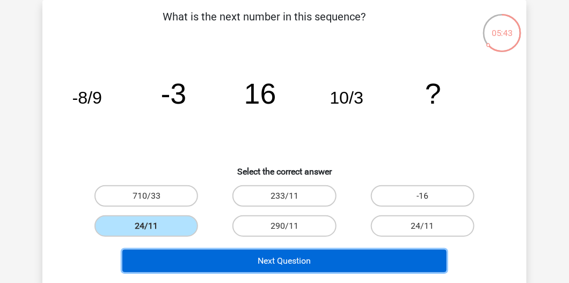
click at [284, 257] on button "Next Question" at bounding box center [284, 260] width 325 height 23
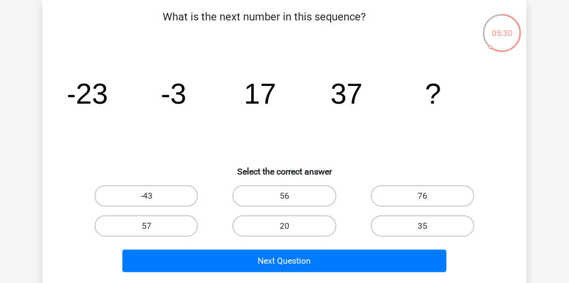
click at [204, 207] on div "57" at bounding box center [146, 195] width 129 height 21
click at [193, 225] on label "57" at bounding box center [146, 225] width 104 height 21
click at [153, 226] on input "57" at bounding box center [149, 229] width 7 height 7
radio input "true"
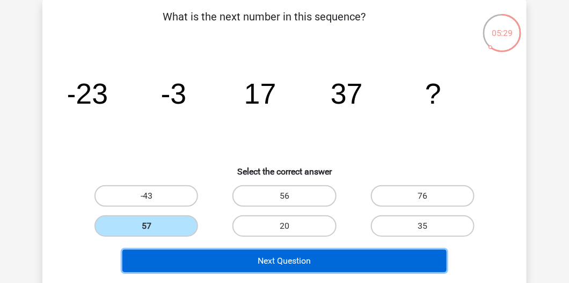
click at [228, 254] on button "Next Question" at bounding box center [284, 260] width 325 height 23
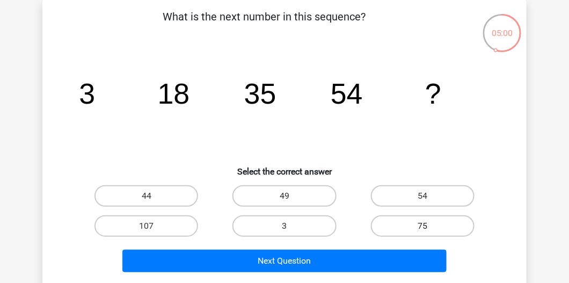
click at [408, 228] on label "75" at bounding box center [423, 225] width 104 height 21
click at [422, 228] on input "75" at bounding box center [425, 229] width 7 height 7
radio input "true"
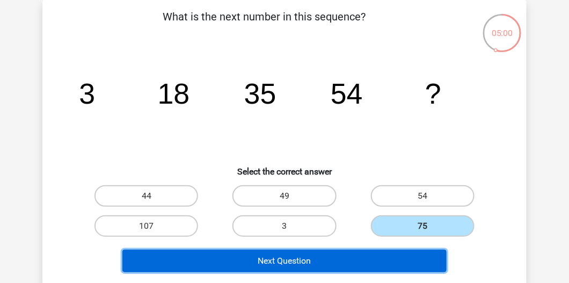
click at [377, 253] on button "Next Question" at bounding box center [284, 260] width 325 height 23
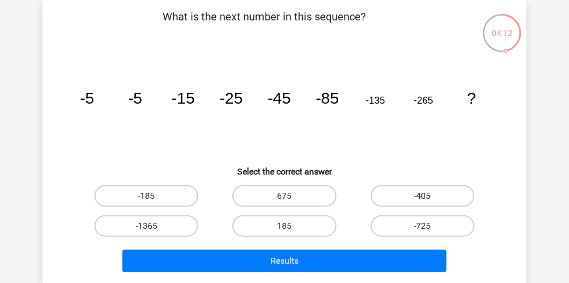
click at [411, 194] on label "-405" at bounding box center [423, 195] width 104 height 21
click at [422, 196] on input "-405" at bounding box center [425, 199] width 7 height 7
radio input "true"
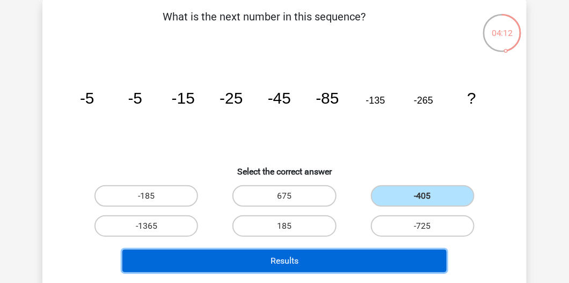
click at [390, 269] on button "Results" at bounding box center [284, 260] width 325 height 23
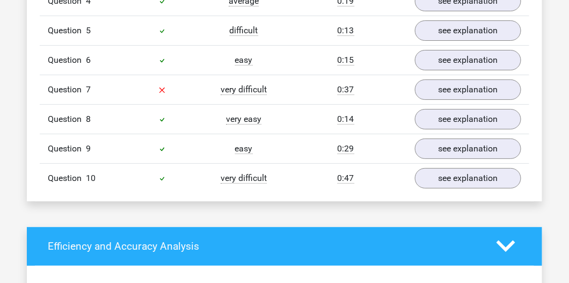
scroll to position [981, 0]
